Goal: Transaction & Acquisition: Purchase product/service

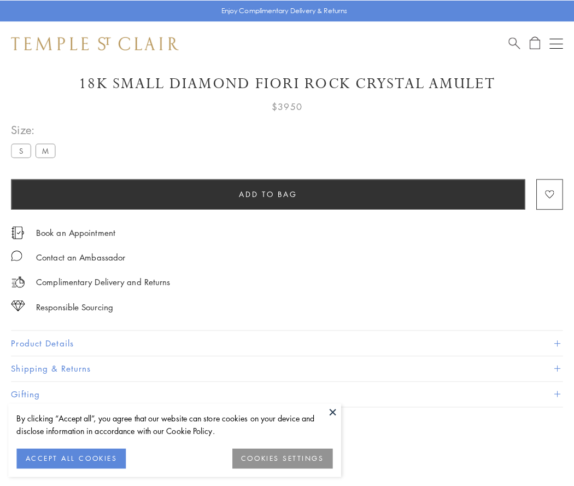
scroll to position [47, 0]
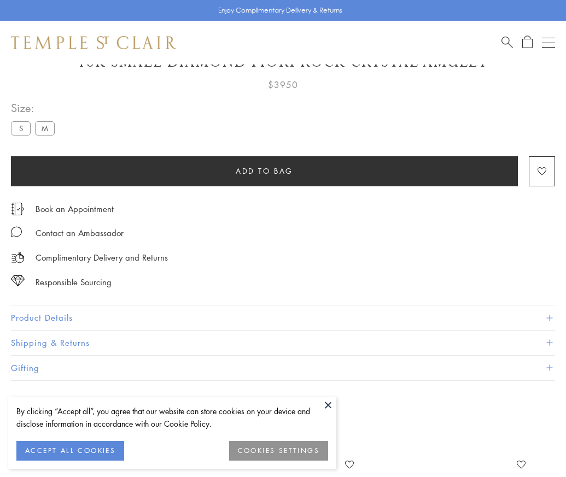
click at [264, 171] on span "Add to bag" at bounding box center [264, 171] width 57 height 12
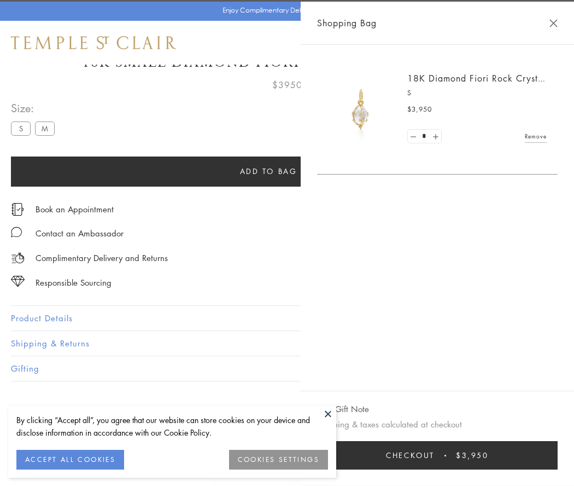
click at [547, 455] on button "Checkout $3,950" at bounding box center [437, 455] width 241 height 28
